Goal: Transaction & Acquisition: Sell product/service

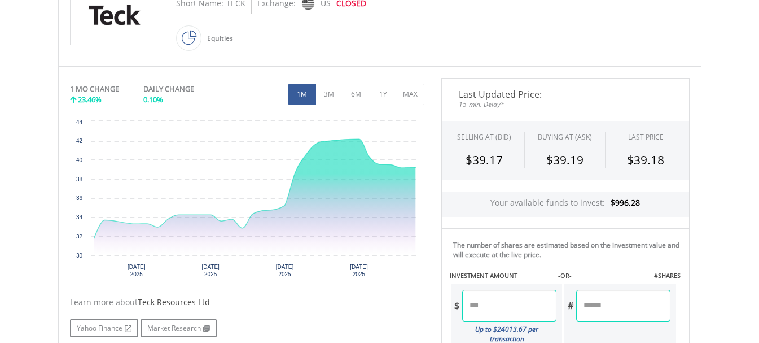
scroll to position [282, 0]
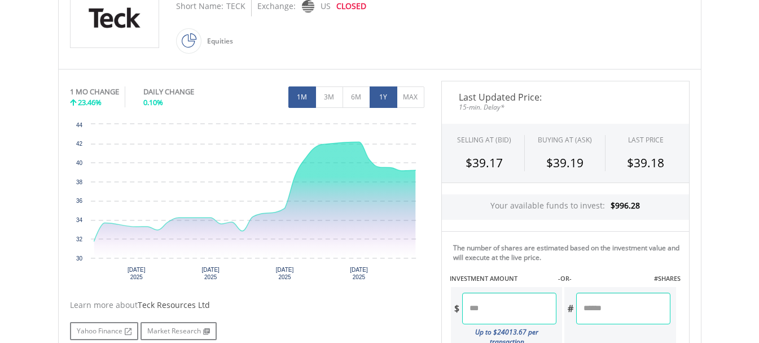
click at [376, 97] on button "1Y" at bounding box center [384, 96] width 28 height 21
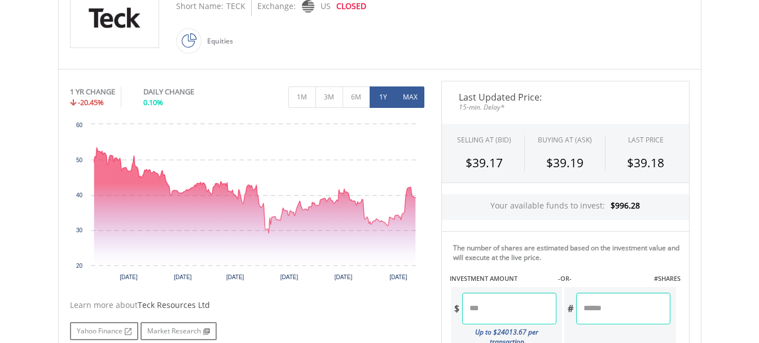
click at [417, 97] on button "MAX" at bounding box center [411, 96] width 28 height 21
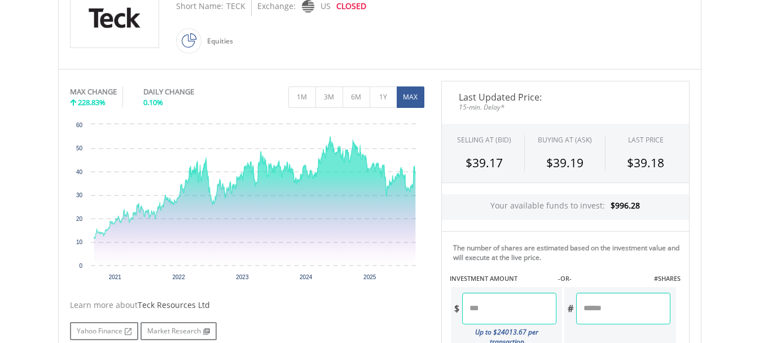
scroll to position [376, 0]
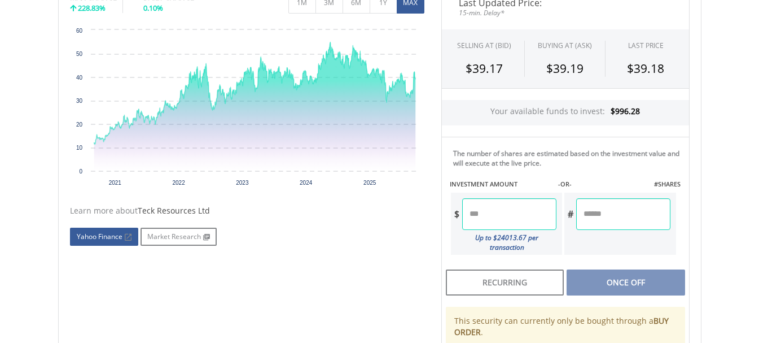
click at [100, 234] on link "Yahoo Finance" at bounding box center [104, 236] width 68 height 18
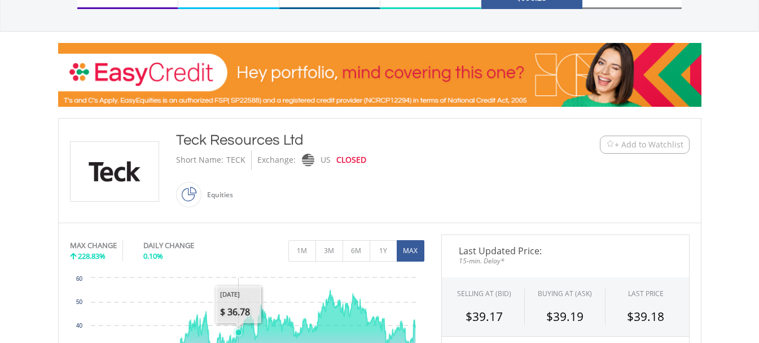
scroll to position [0, 0]
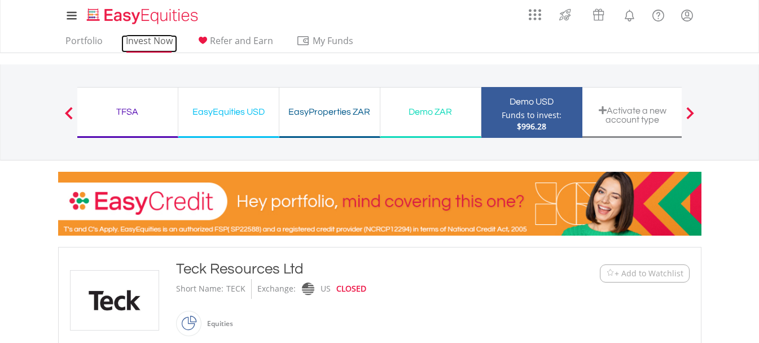
click at [148, 42] on link "Invest Now" at bounding box center [149, 43] width 56 height 17
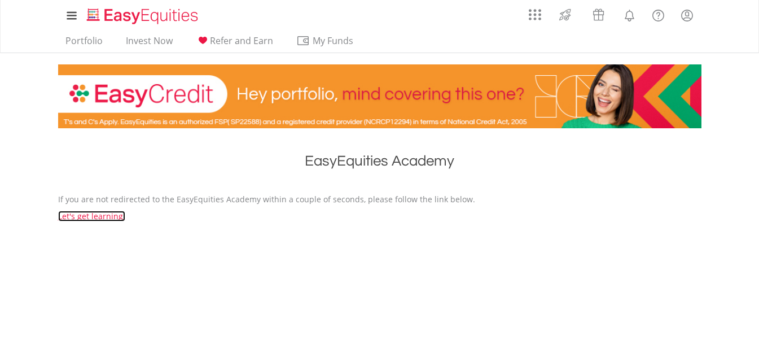
click at [98, 213] on link "Let's get learning!" at bounding box center [91, 216] width 67 height 11
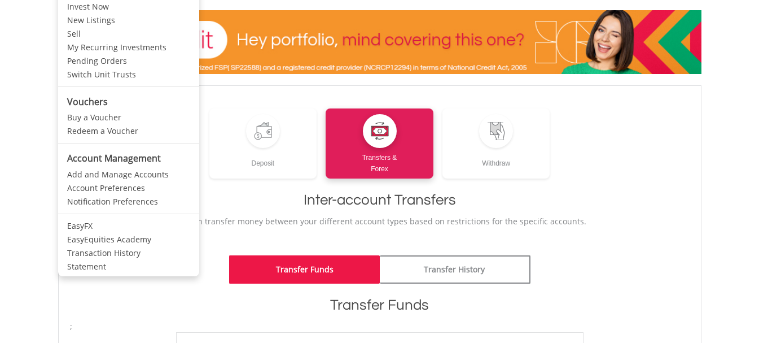
scroll to position [94, 0]
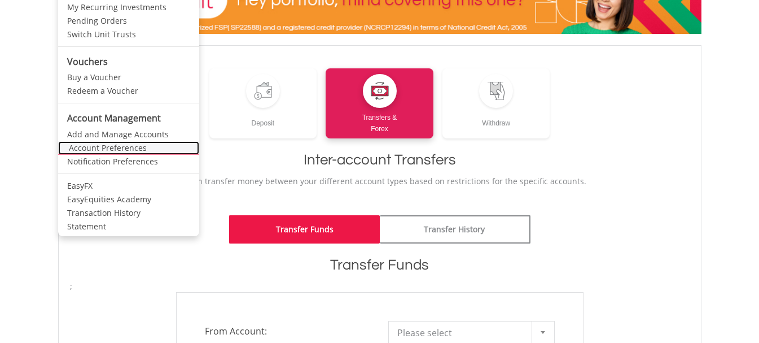
click at [123, 147] on link "Account Preferences" at bounding box center [128, 148] width 141 height 14
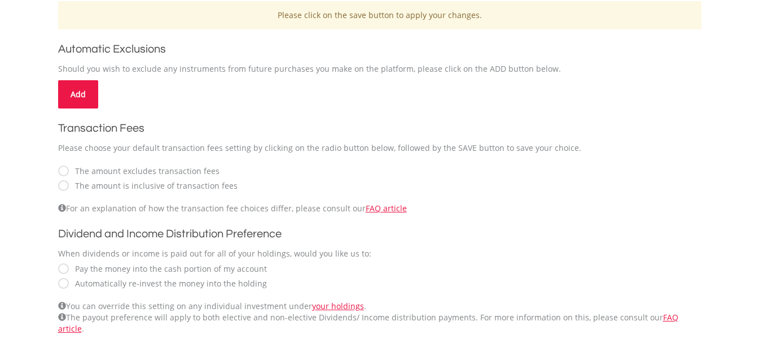
scroll to position [376, 0]
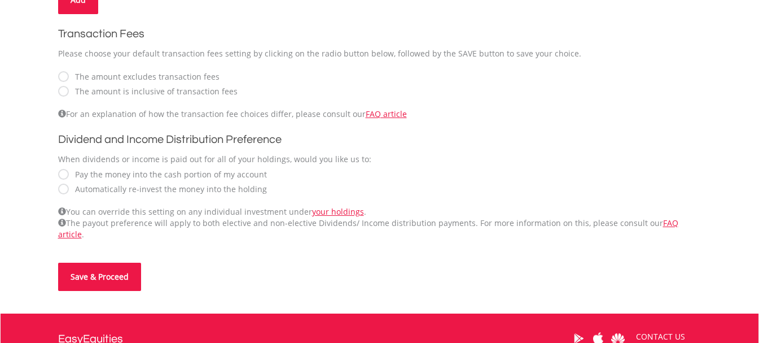
click at [112, 264] on button "Save & Proceed" at bounding box center [99, 276] width 83 height 28
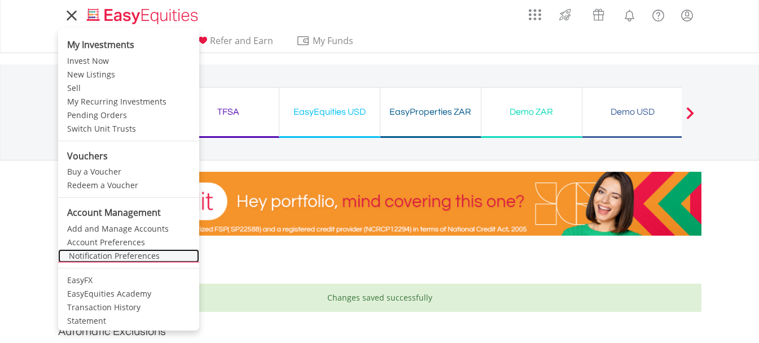
click at [111, 258] on link "Notification Preferences" at bounding box center [128, 256] width 141 height 14
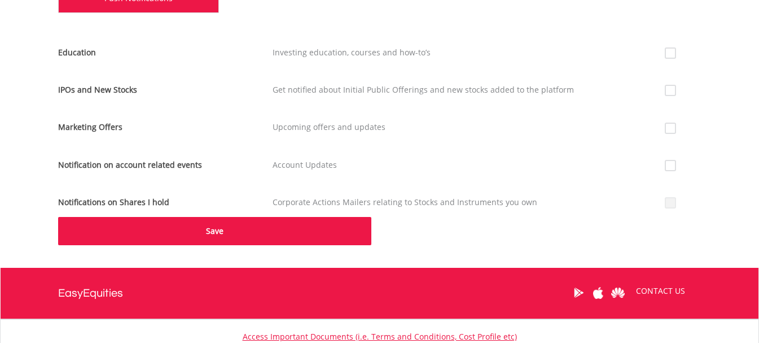
scroll to position [376, 0]
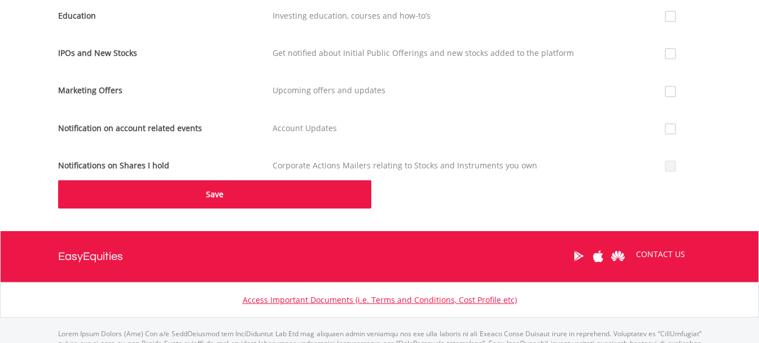
click at [236, 194] on button "Save" at bounding box center [214, 194] width 313 height 28
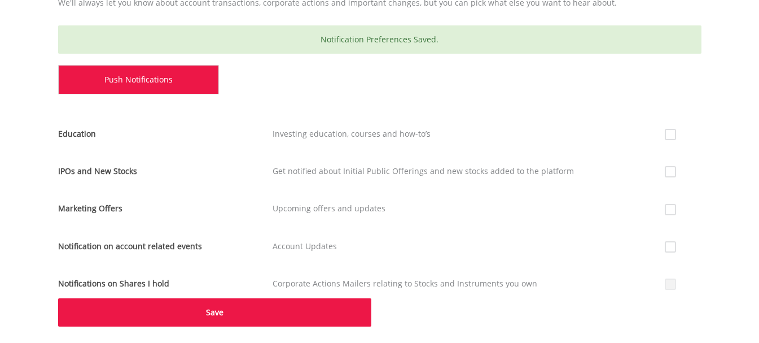
scroll to position [279, 0]
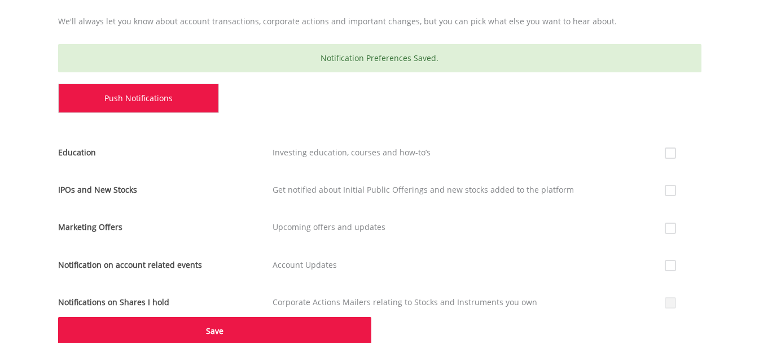
click at [133, 95] on link "Push Notifications" at bounding box center [138, 98] width 161 height 29
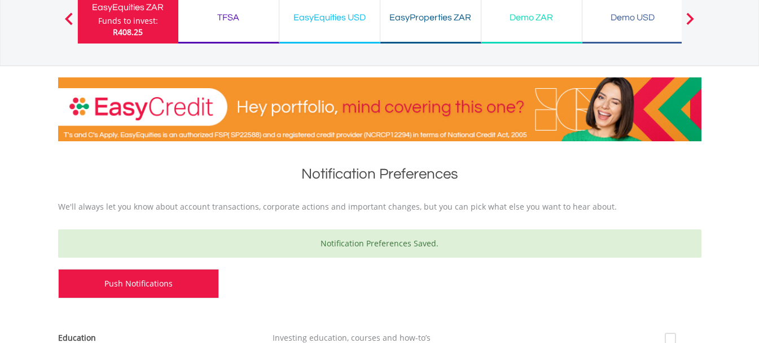
scroll to position [0, 0]
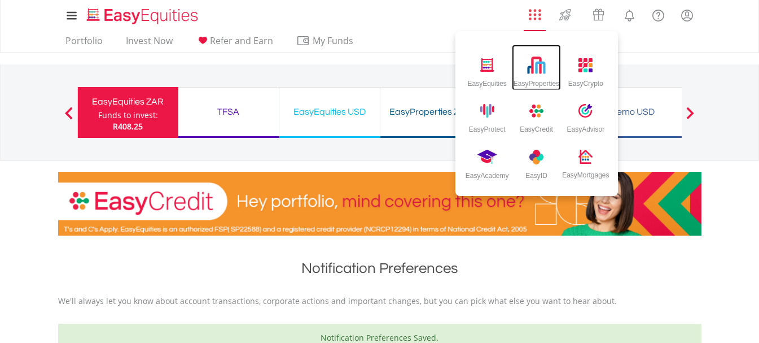
click at [533, 81] on div "EasyProperties" at bounding box center [537, 81] width 46 height 12
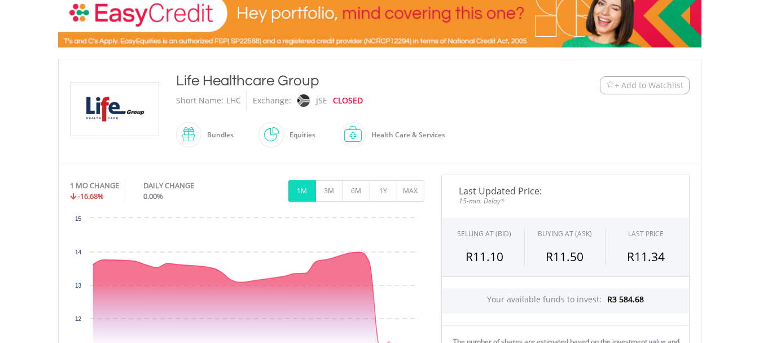
scroll to position [188, 0]
click at [358, 194] on button "6M" at bounding box center [357, 190] width 28 height 21
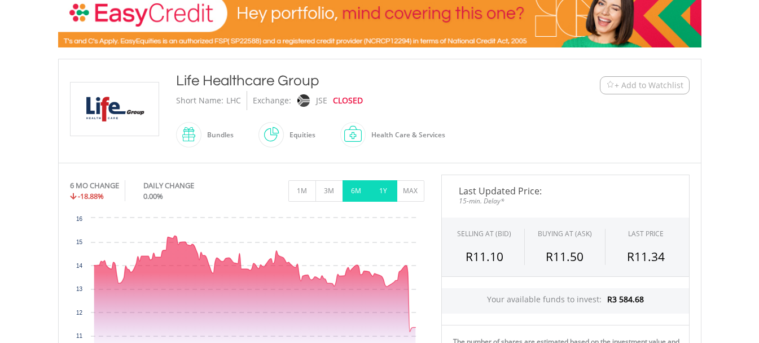
click at [386, 190] on button "1Y" at bounding box center [384, 190] width 28 height 21
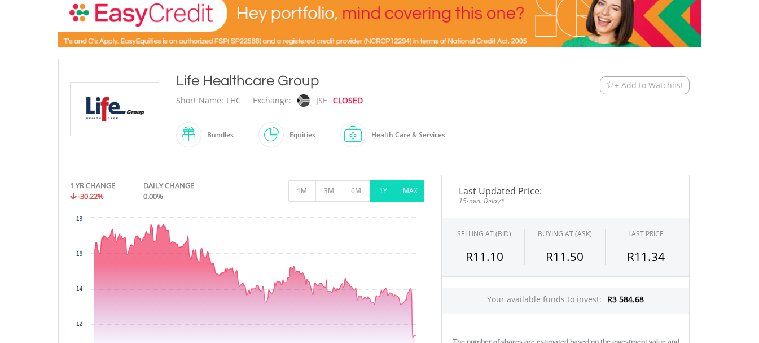
click at [402, 191] on button "MAX" at bounding box center [411, 190] width 28 height 21
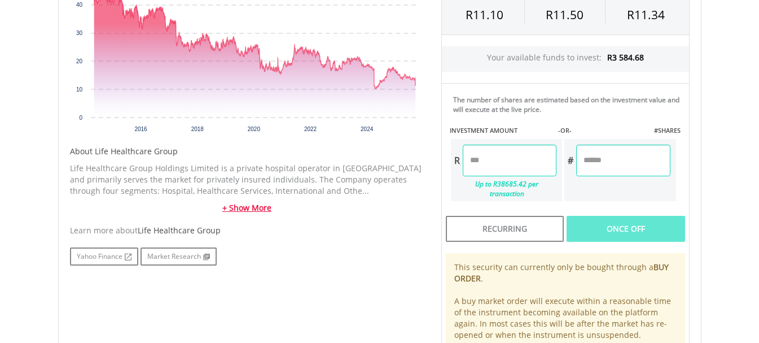
scroll to position [470, 0]
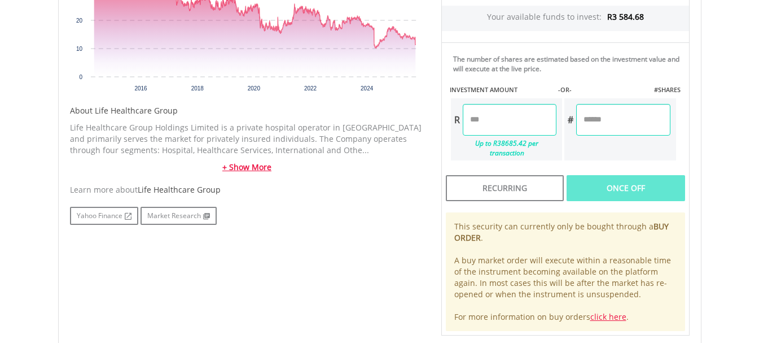
click at [243, 168] on link "+ Show More" at bounding box center [247, 166] width 354 height 11
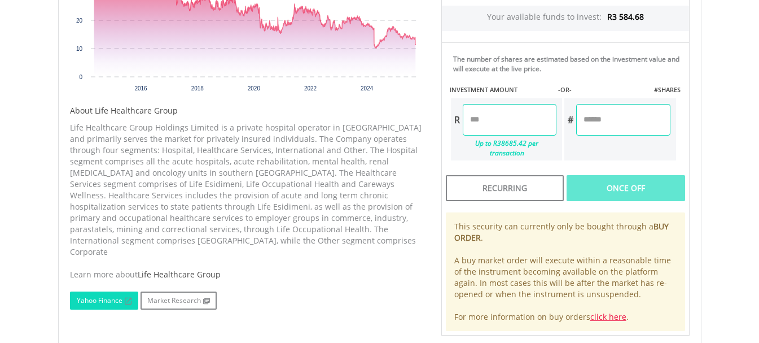
click at [96, 291] on link "Yahoo Finance" at bounding box center [104, 300] width 68 height 18
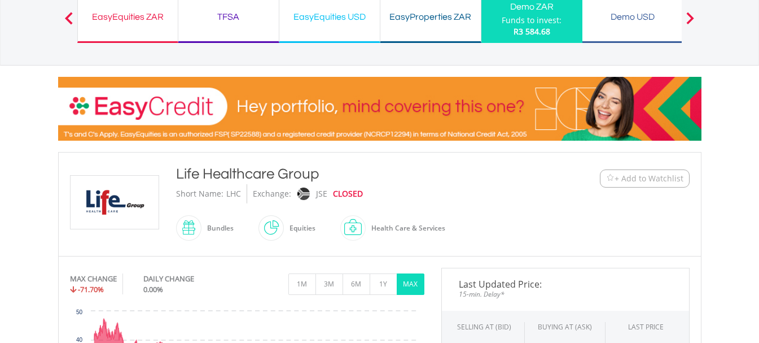
scroll to position [94, 0]
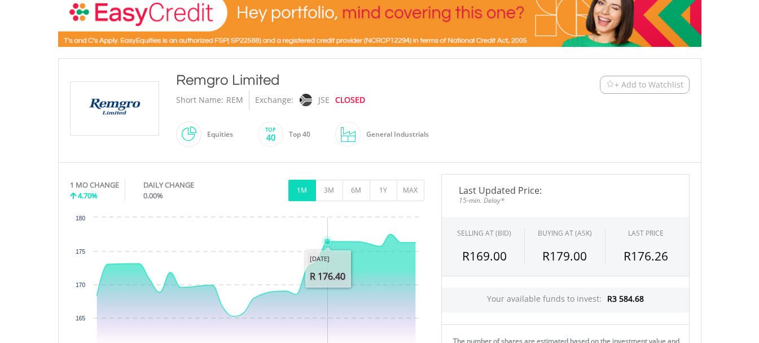
scroll to position [188, 0]
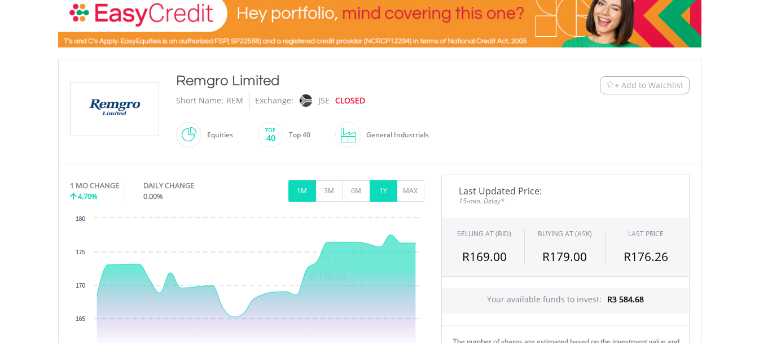
click at [385, 194] on button "1Y" at bounding box center [384, 190] width 28 height 21
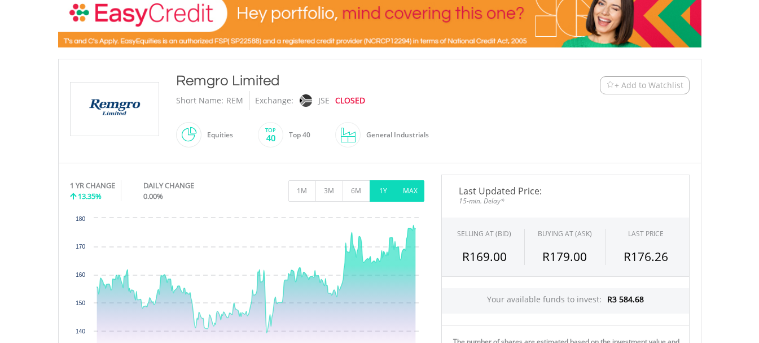
click at [411, 184] on button "MAX" at bounding box center [411, 190] width 28 height 21
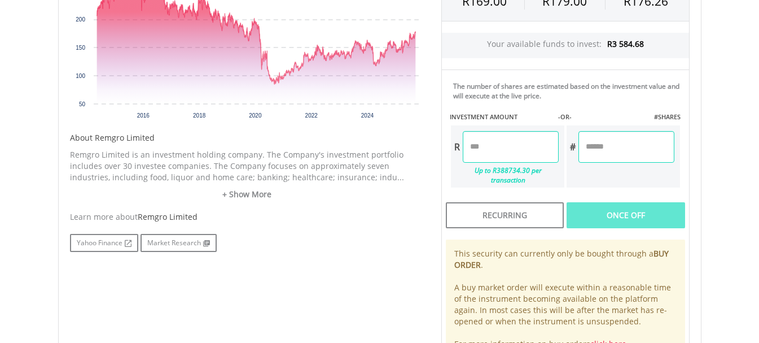
scroll to position [470, 0]
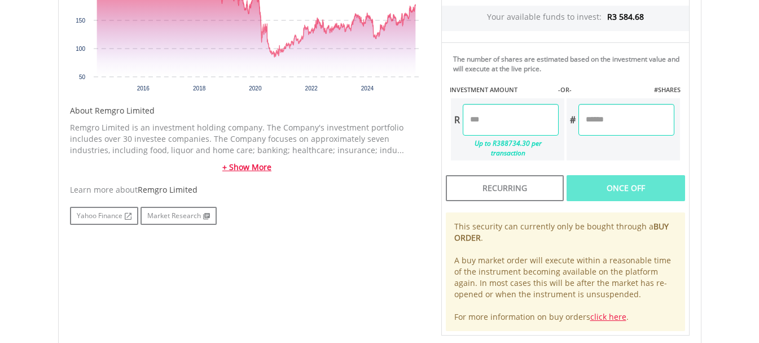
click at [251, 164] on link "+ Show More" at bounding box center [247, 166] width 354 height 11
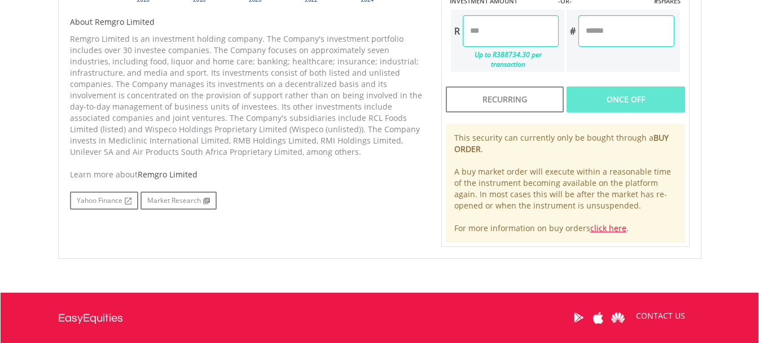
scroll to position [659, 0]
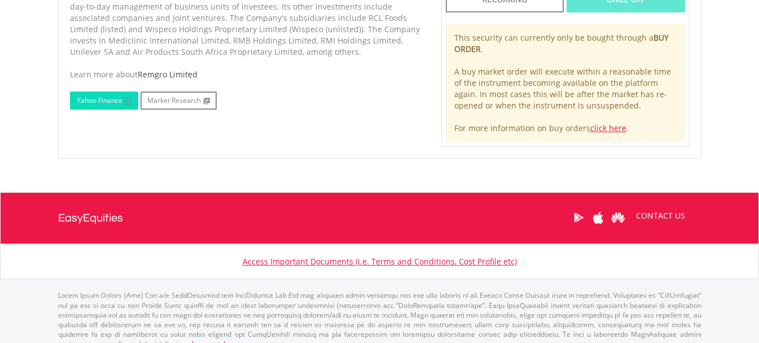
click at [102, 99] on link "Yahoo Finance" at bounding box center [104, 100] width 68 height 18
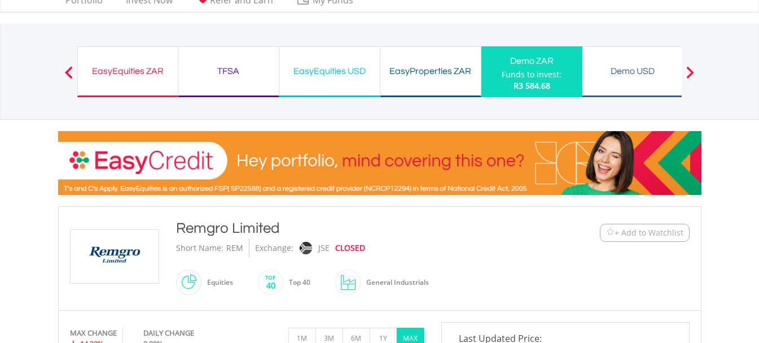
scroll to position [0, 0]
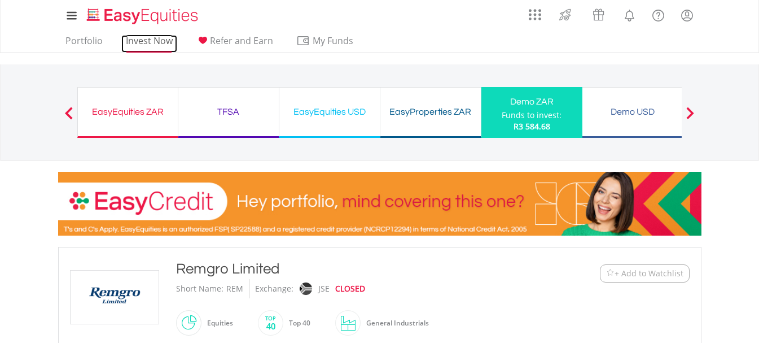
click at [132, 38] on link "Invest Now" at bounding box center [149, 43] width 56 height 17
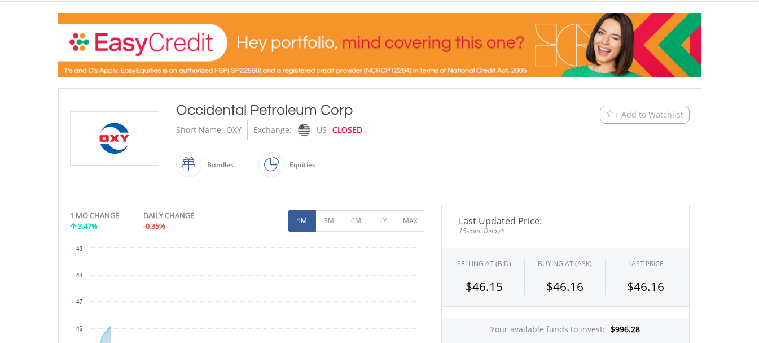
scroll to position [188, 0]
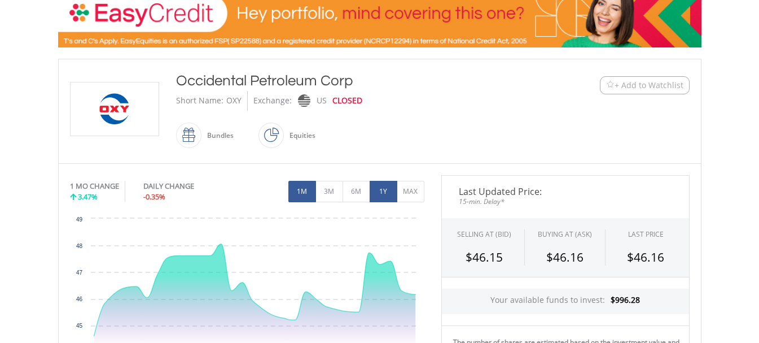
click at [379, 189] on button "1Y" at bounding box center [384, 191] width 28 height 21
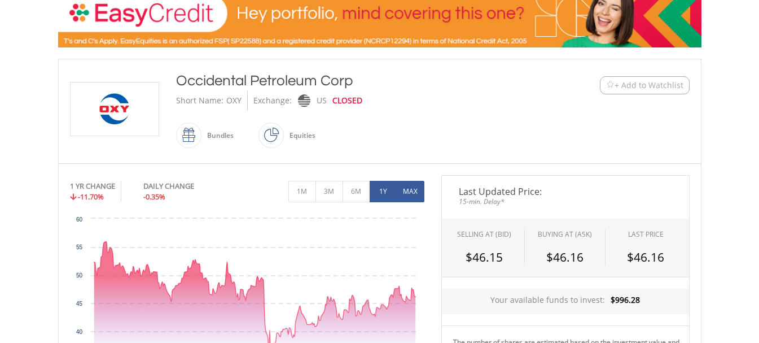
click at [410, 190] on button "MAX" at bounding box center [411, 191] width 28 height 21
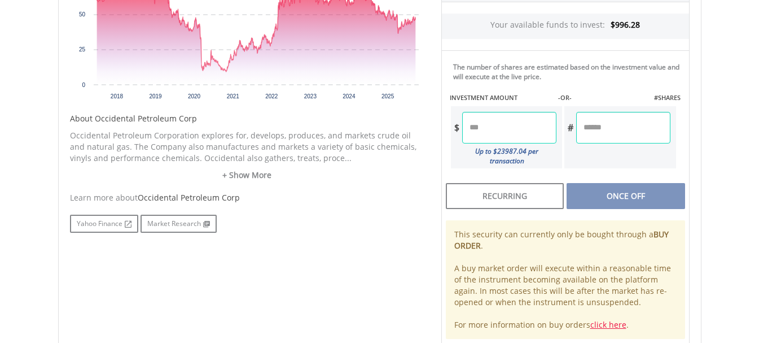
scroll to position [470, 0]
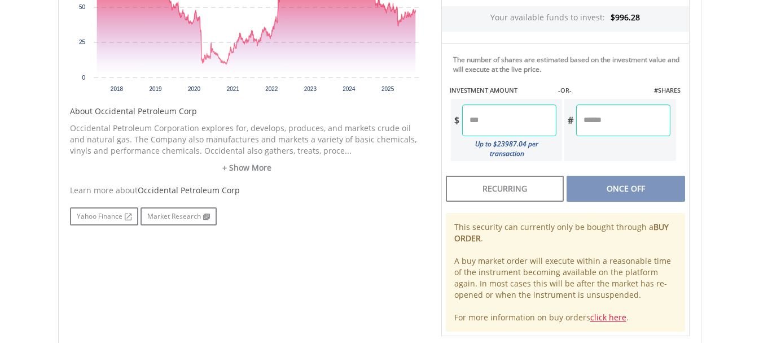
click at [249, 170] on link "+ Show More" at bounding box center [247, 167] width 354 height 11
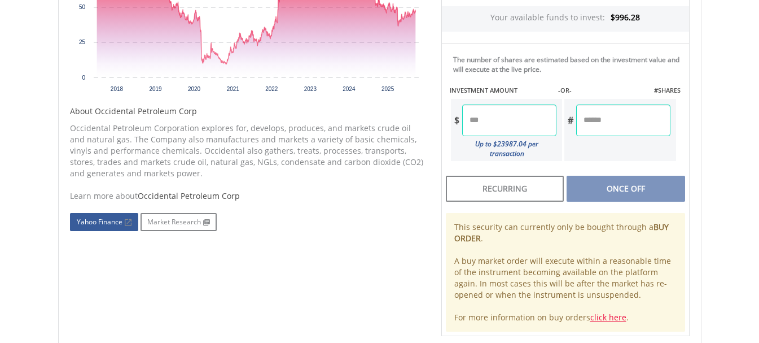
click at [100, 222] on link "Yahoo Finance" at bounding box center [104, 222] width 68 height 18
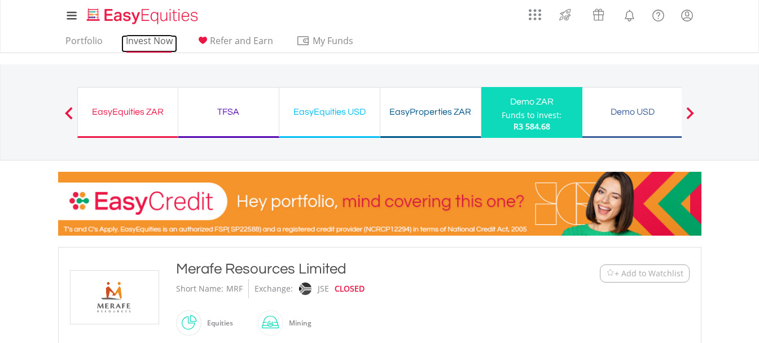
click at [147, 40] on link "Invest Now" at bounding box center [149, 43] width 56 height 17
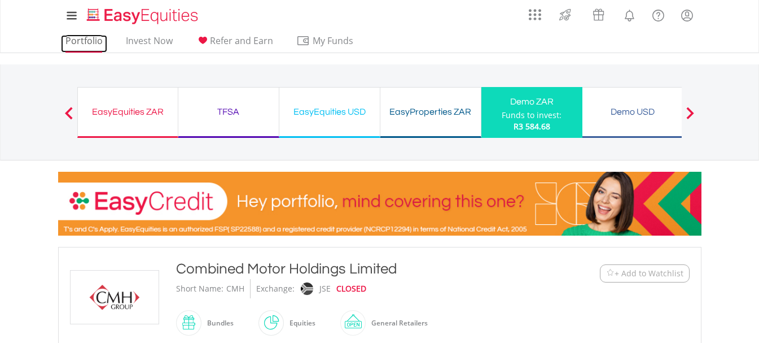
click at [69, 41] on link "Portfolio" at bounding box center [84, 43] width 46 height 17
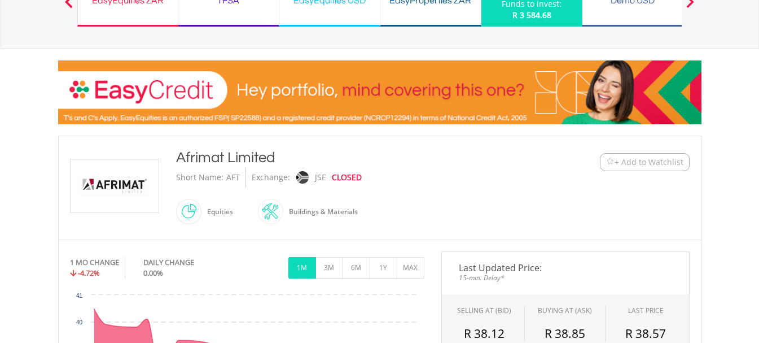
scroll to position [188, 0]
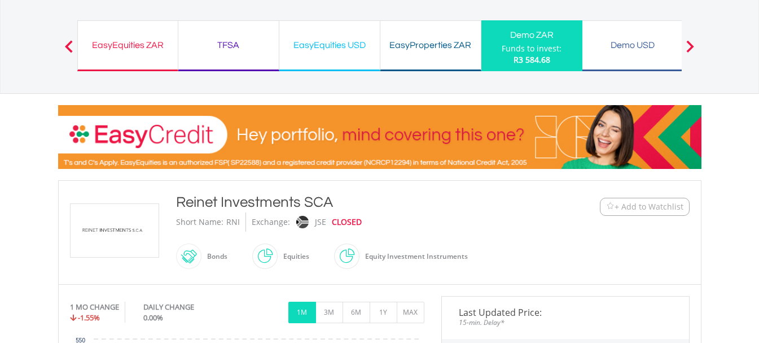
scroll to position [94, 0]
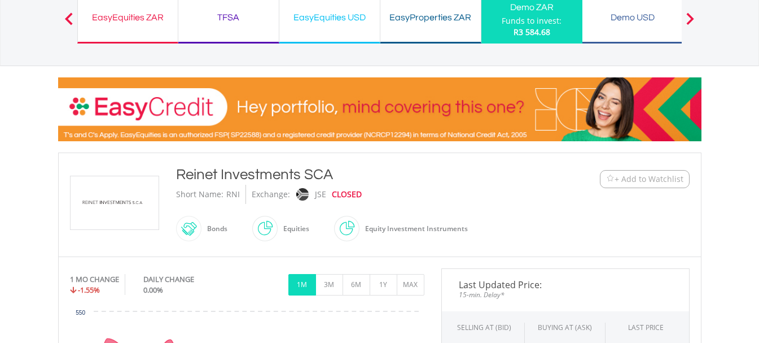
click at [637, 176] on span "+ Add to Watchlist" at bounding box center [649, 178] width 69 height 11
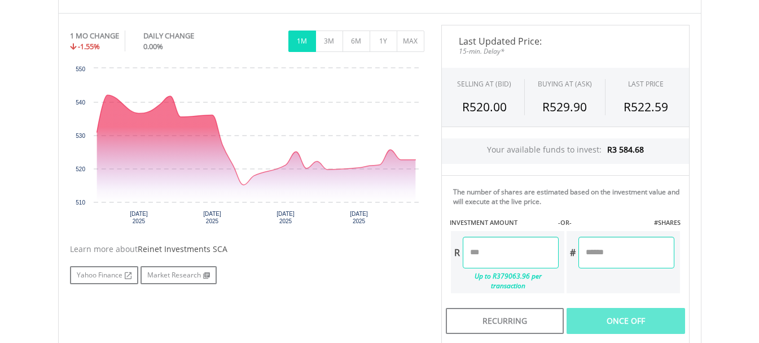
scroll to position [376, 0]
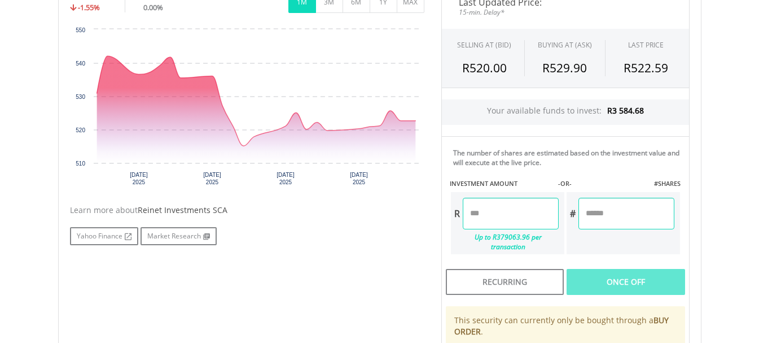
click at [529, 214] on input "number" at bounding box center [511, 214] width 96 height 32
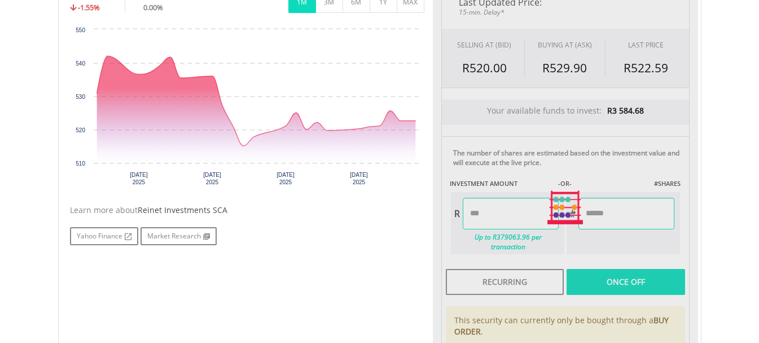
scroll to position [470, 0]
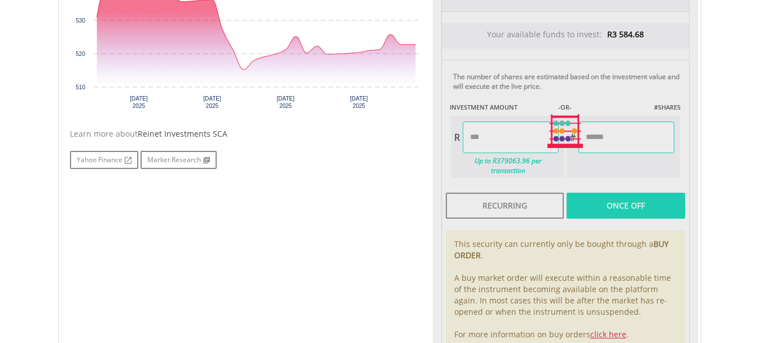
type input "*******"
type input "*****"
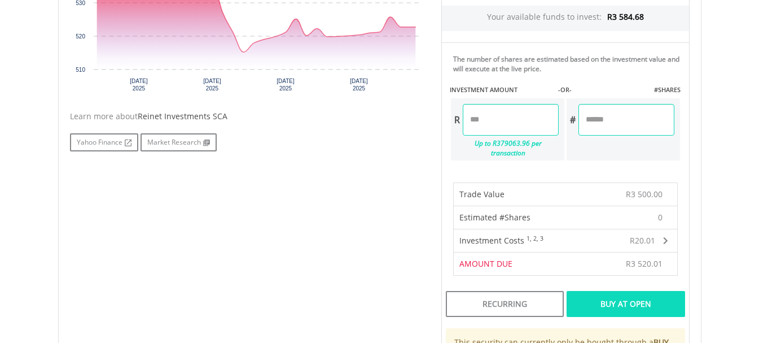
click at [503, 119] on input "*******" at bounding box center [511, 120] width 96 height 32
type input "*"
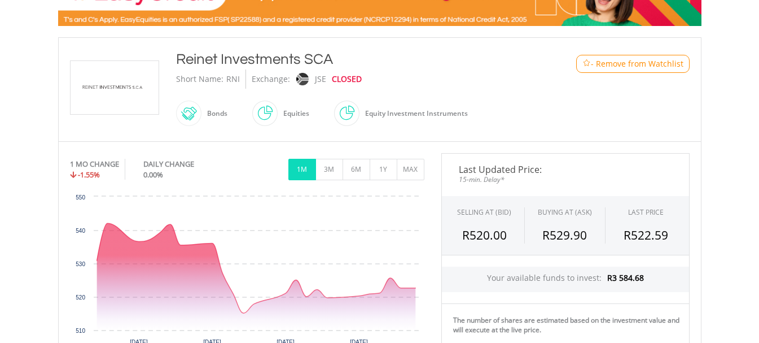
scroll to position [94, 0]
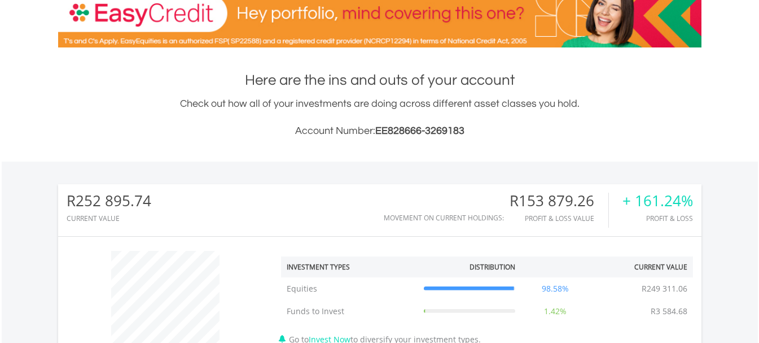
scroll to position [470, 0]
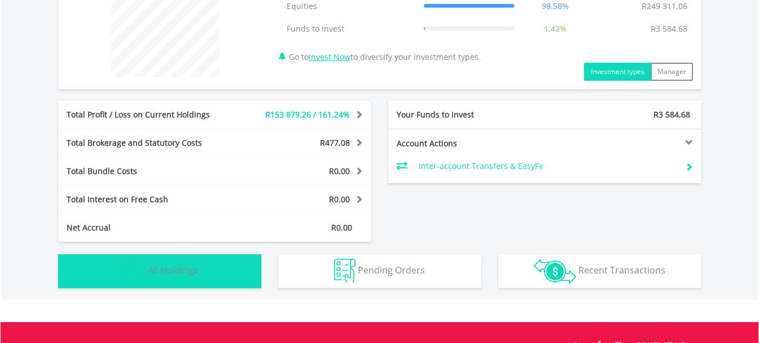
click at [152, 270] on span "All Holdings" at bounding box center [173, 270] width 50 height 12
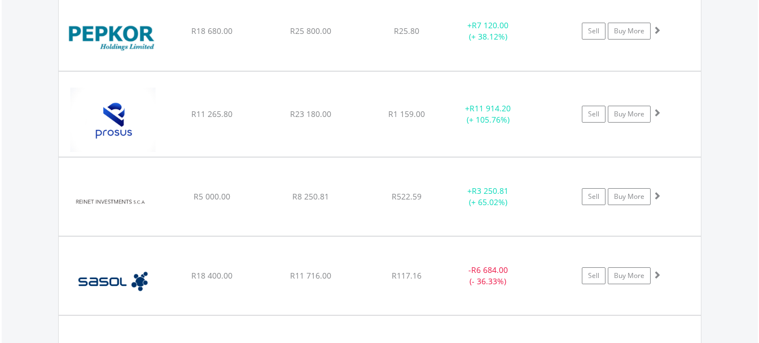
scroll to position [1168, 0]
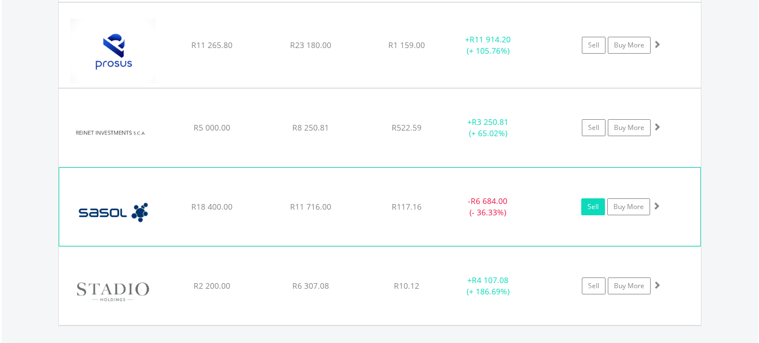
click at [589, 211] on link "Sell" at bounding box center [593, 206] width 24 height 17
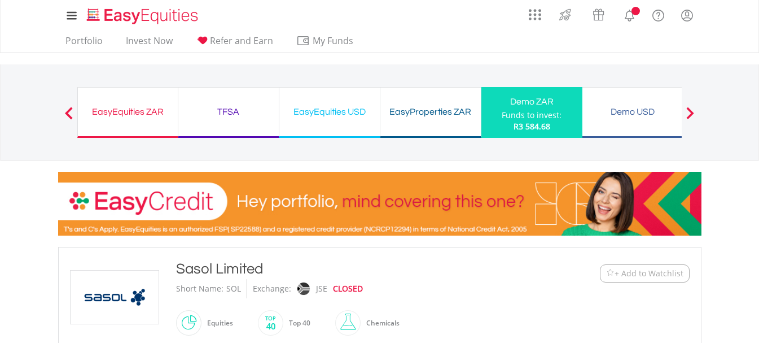
scroll to position [94, 0]
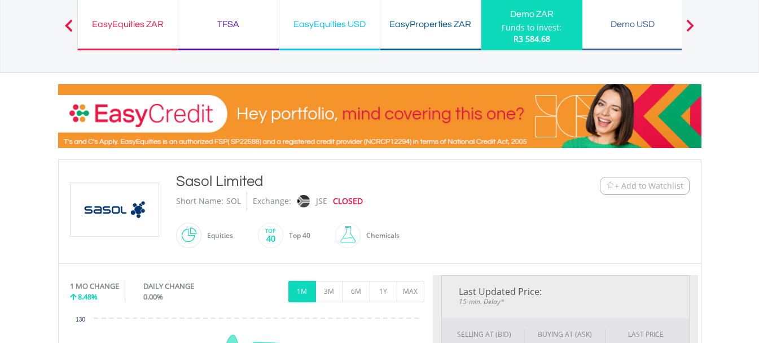
type input "********"
type input "******"
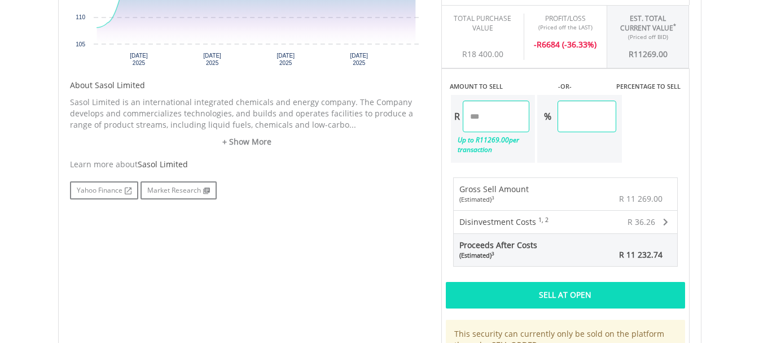
scroll to position [564, 0]
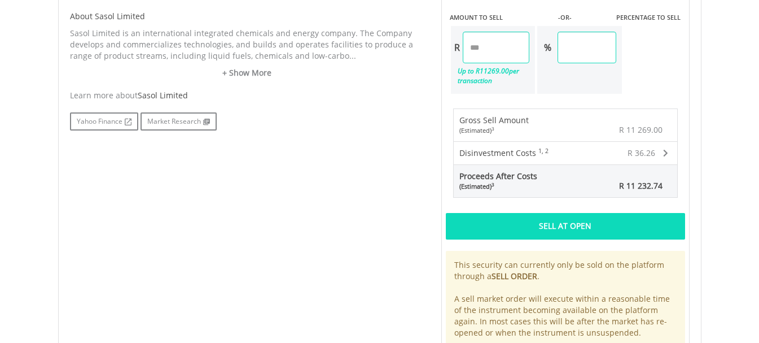
click at [577, 229] on div "Sell At Open" at bounding box center [565, 226] width 239 height 26
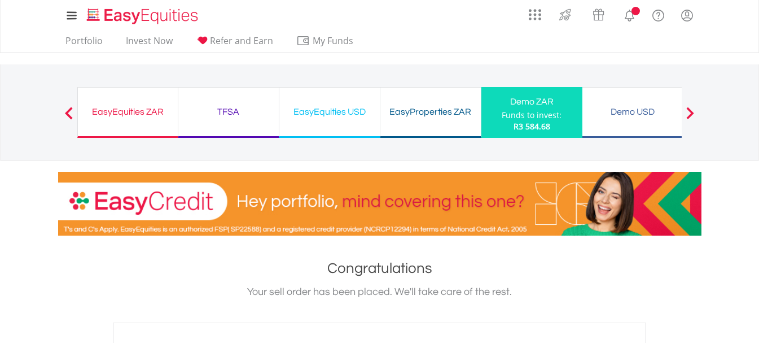
scroll to position [376, 0]
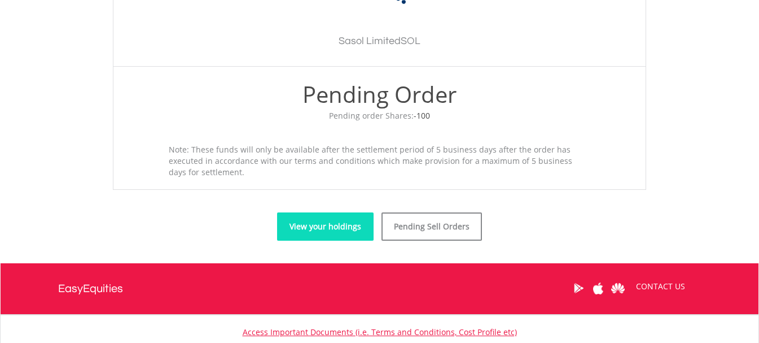
click at [326, 229] on link "View your holdings" at bounding box center [325, 226] width 97 height 28
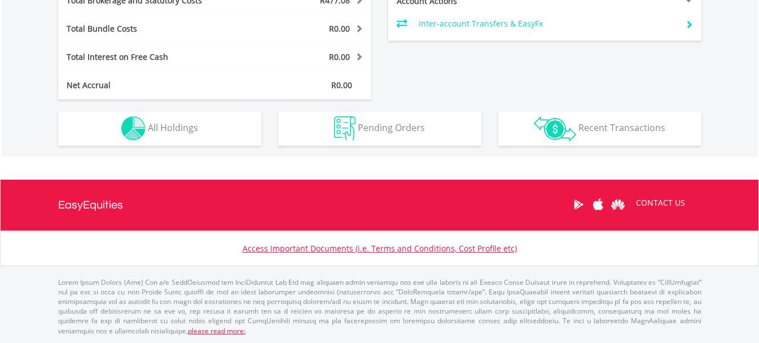
scroll to position [108, 214]
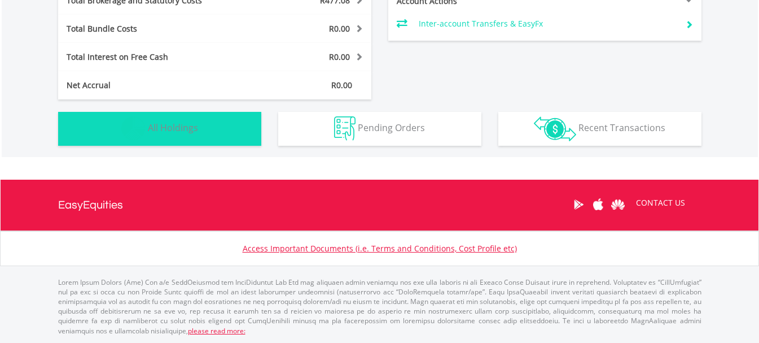
click at [161, 132] on span "All Holdings" at bounding box center [173, 127] width 50 height 12
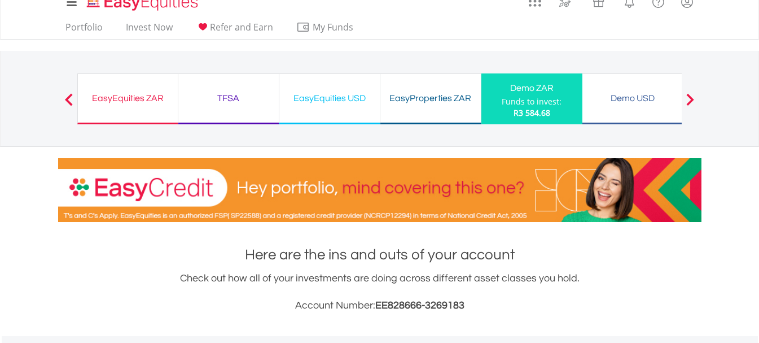
scroll to position [0, 0]
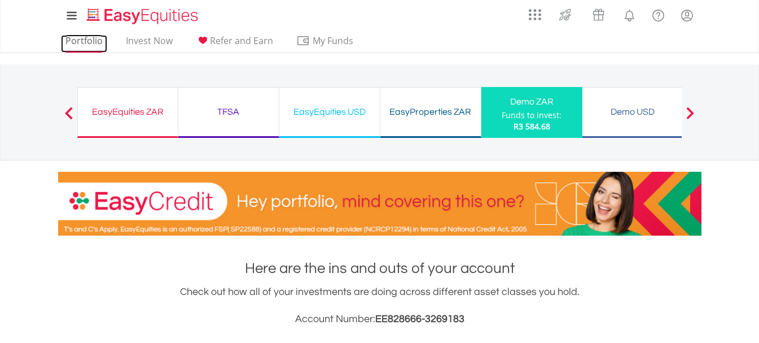
click at [89, 39] on link "Portfolio" at bounding box center [84, 43] width 46 height 17
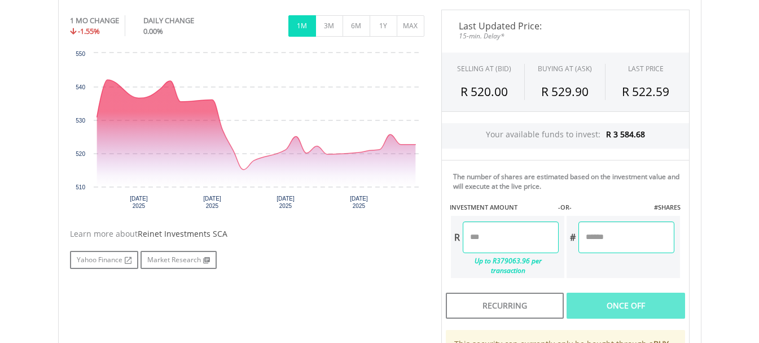
scroll to position [376, 0]
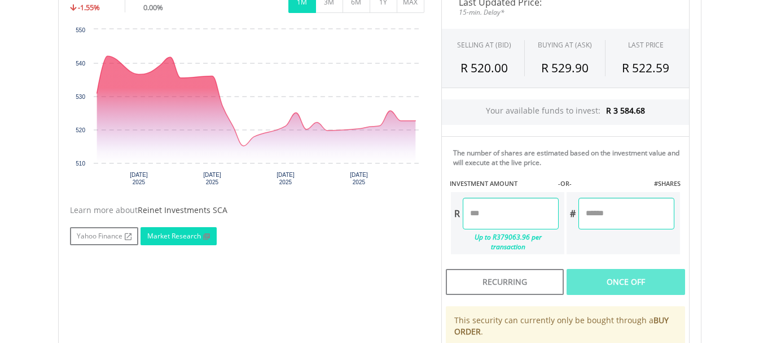
click at [178, 232] on link "Market Research" at bounding box center [179, 236] width 76 height 18
click at [99, 235] on link "Yahoo Finance" at bounding box center [104, 236] width 68 height 18
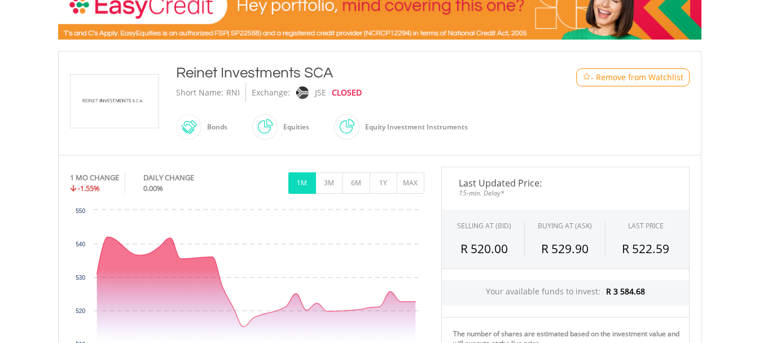
scroll to position [188, 0]
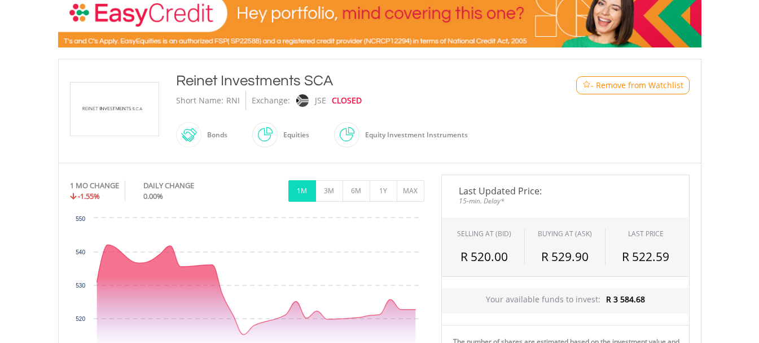
click at [202, 132] on span at bounding box center [202, 134] width 0 height 25
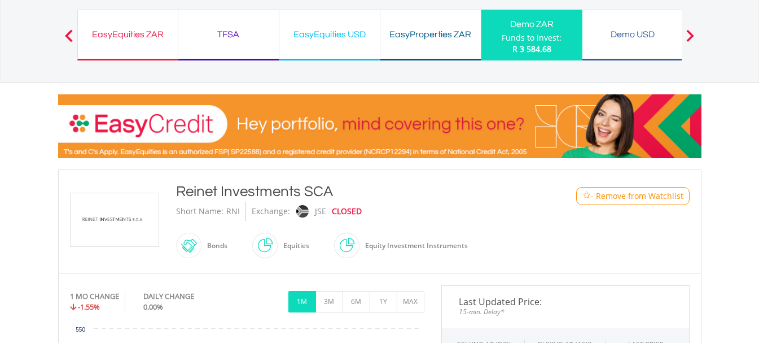
scroll to position [0, 0]
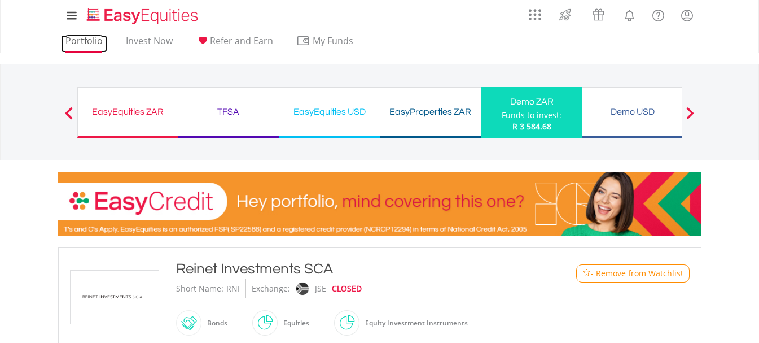
click at [74, 41] on link "Portfolio" at bounding box center [84, 43] width 46 height 17
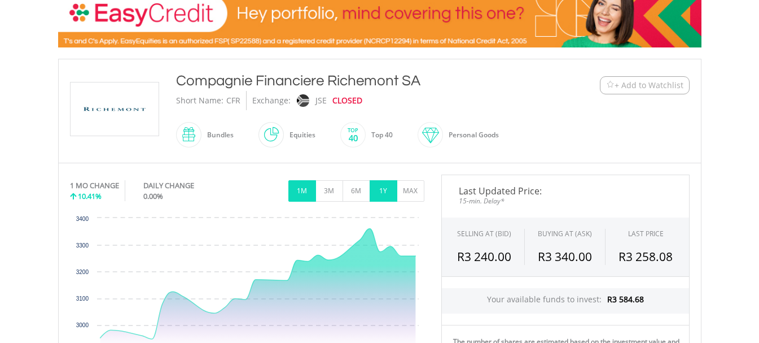
scroll to position [282, 0]
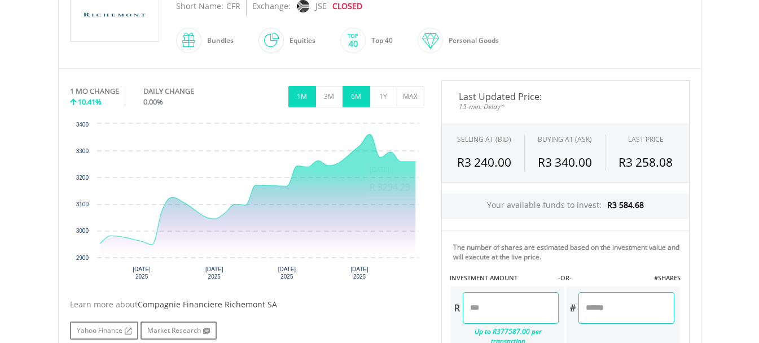
click at [356, 99] on button "6M" at bounding box center [357, 96] width 28 height 21
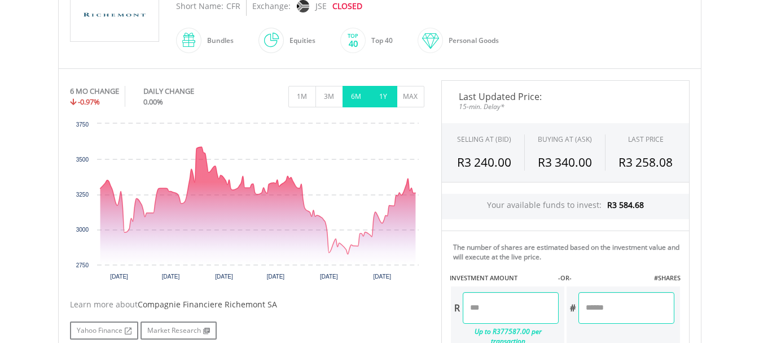
click at [390, 97] on button "1Y" at bounding box center [384, 96] width 28 height 21
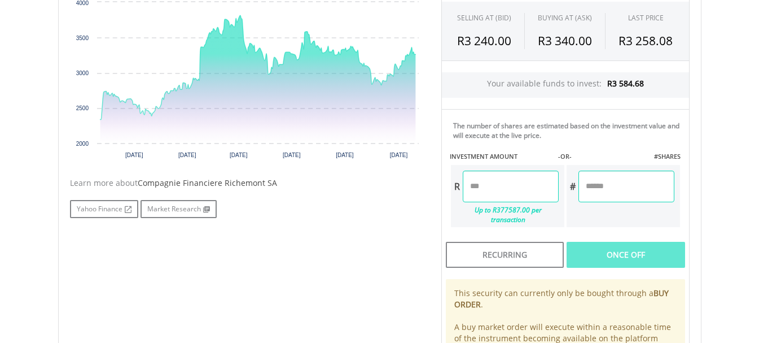
scroll to position [376, 0]
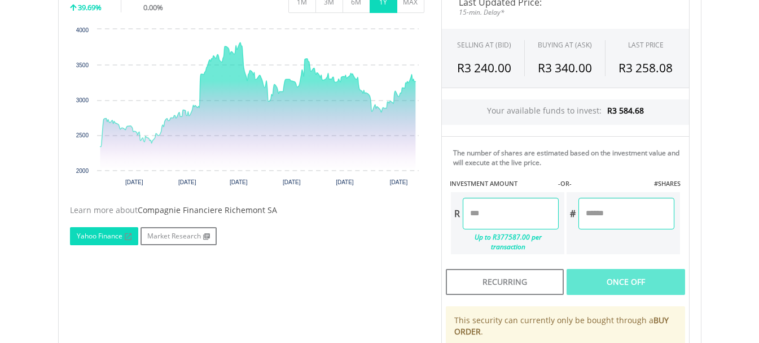
click at [109, 236] on link "Yahoo Finance" at bounding box center [104, 236] width 68 height 18
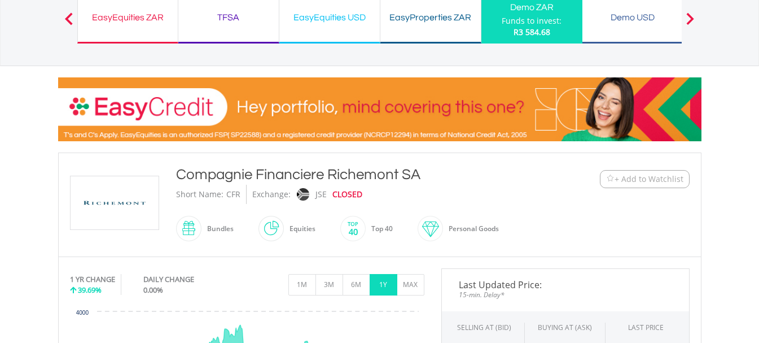
scroll to position [0, 0]
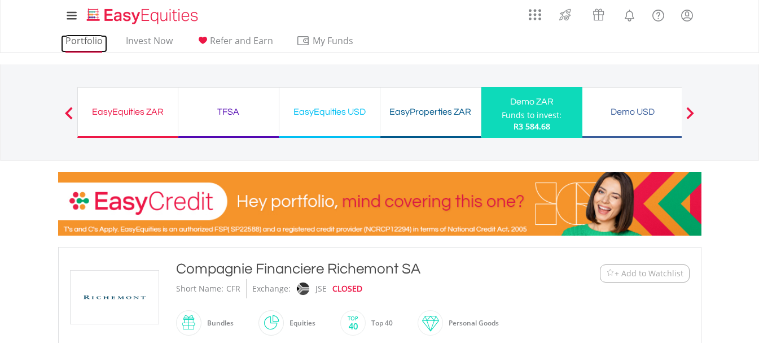
click at [89, 39] on link "Portfolio" at bounding box center [84, 43] width 46 height 17
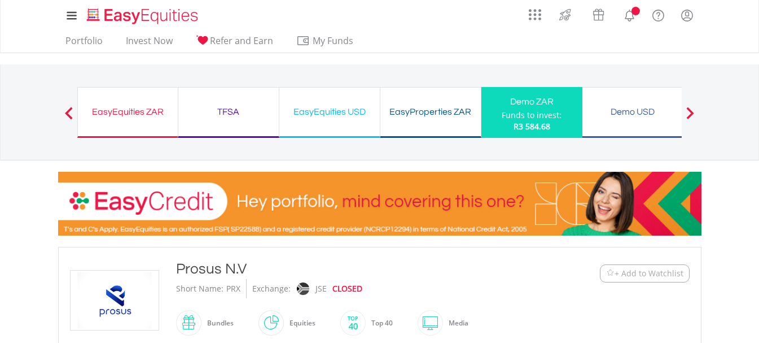
scroll to position [188, 0]
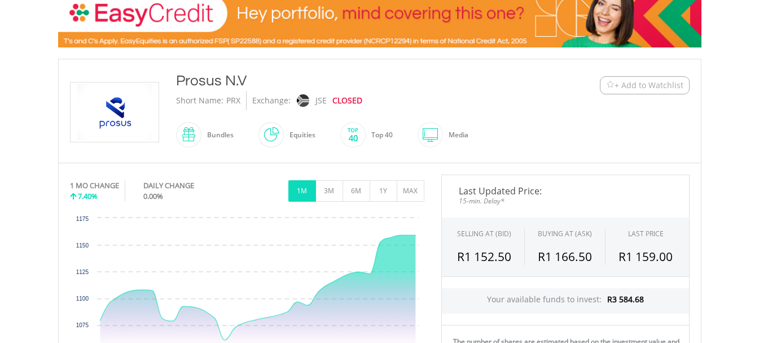
click at [672, 86] on span "+ Add to Watchlist" at bounding box center [649, 85] width 69 height 11
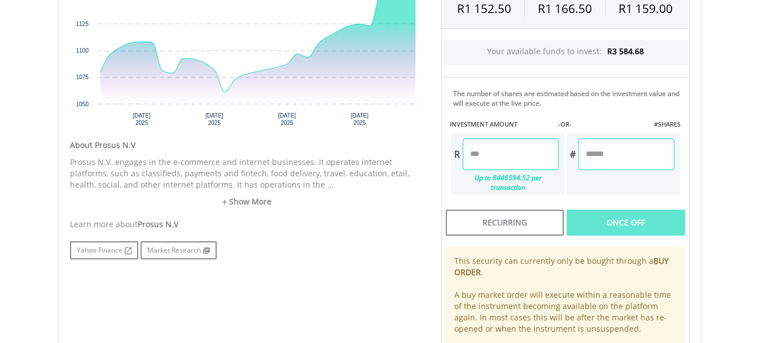
scroll to position [470, 0]
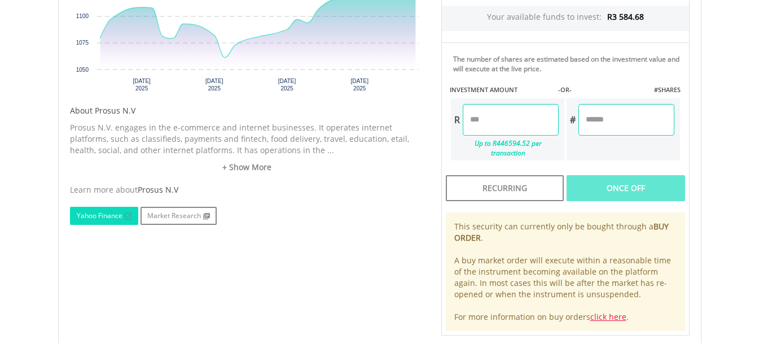
click at [111, 219] on link "Yahoo Finance" at bounding box center [104, 216] width 68 height 18
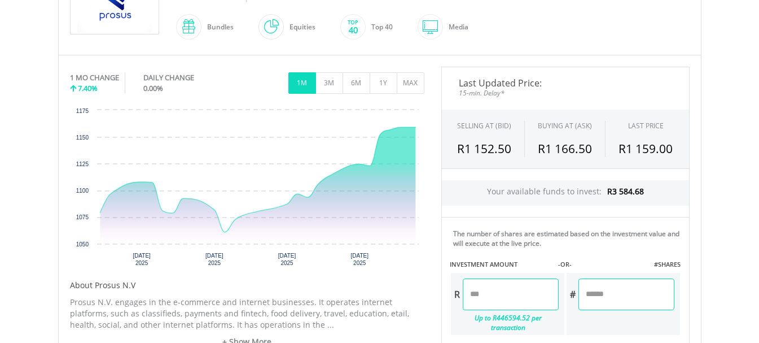
scroll to position [282, 0]
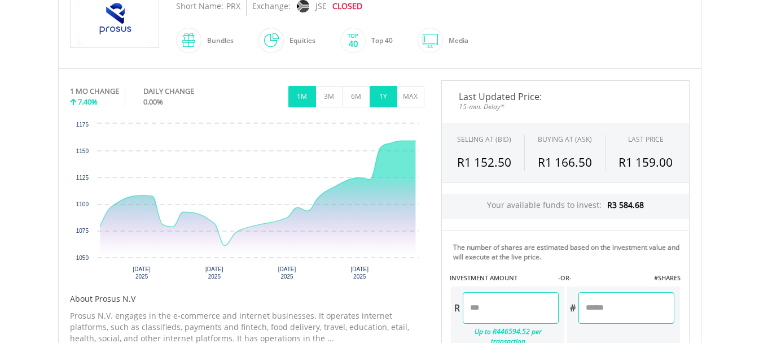
click at [381, 97] on button "1Y" at bounding box center [384, 96] width 28 height 21
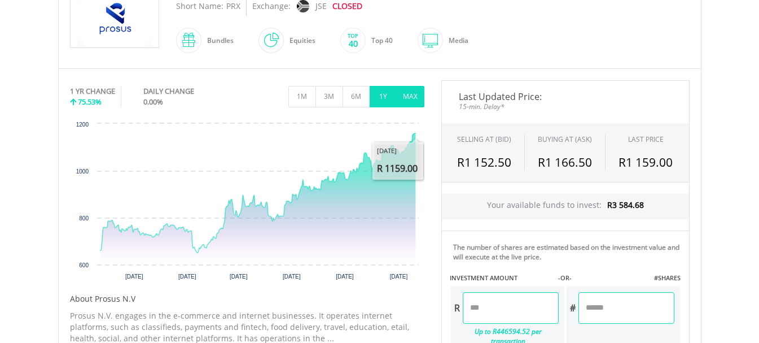
click at [411, 101] on button "MAX" at bounding box center [411, 96] width 28 height 21
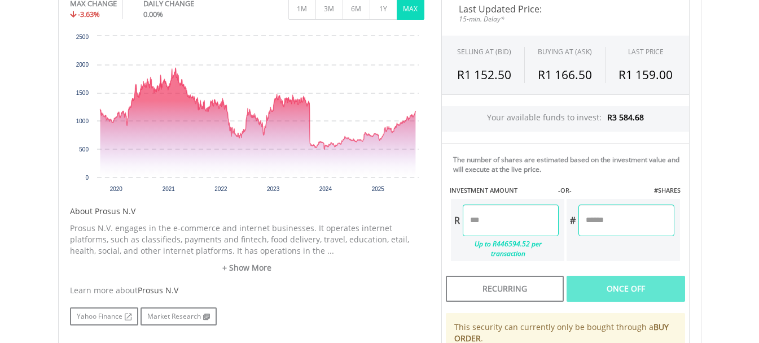
scroll to position [376, 0]
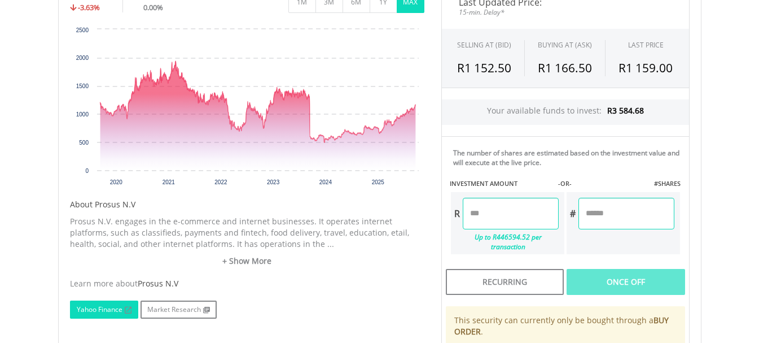
click at [106, 308] on link "Yahoo Finance" at bounding box center [104, 309] width 68 height 18
click at [252, 260] on link "+ Show More" at bounding box center [247, 260] width 354 height 11
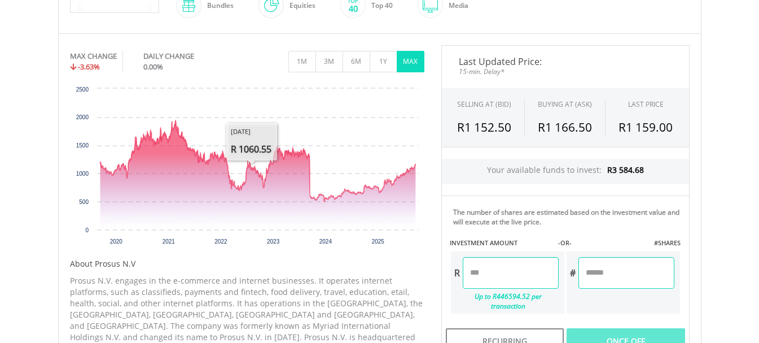
scroll to position [282, 0]
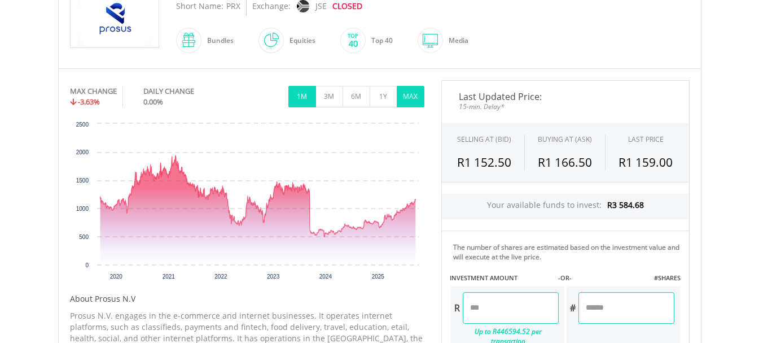
click at [305, 93] on button "1M" at bounding box center [302, 96] width 28 height 21
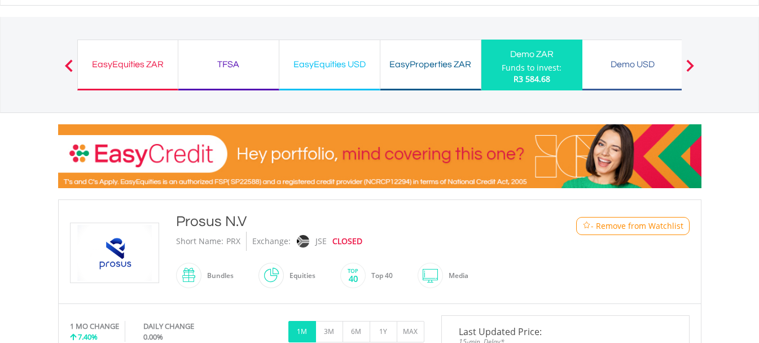
scroll to position [0, 0]
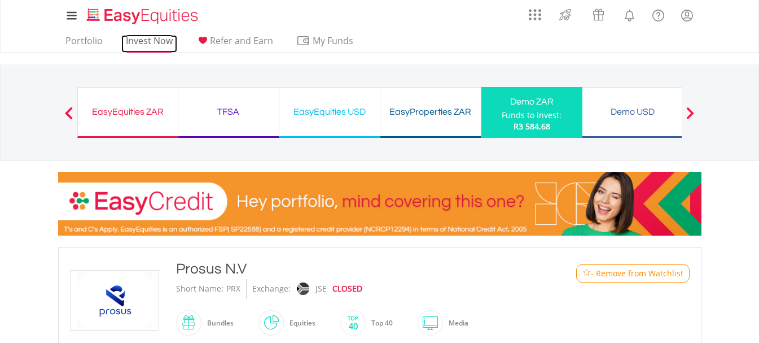
click at [150, 40] on link "Invest Now" at bounding box center [149, 43] width 56 height 17
